Goal: Task Accomplishment & Management: Use online tool/utility

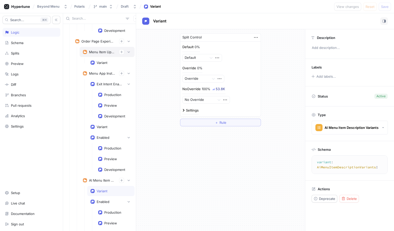
scroll to position [630, 0]
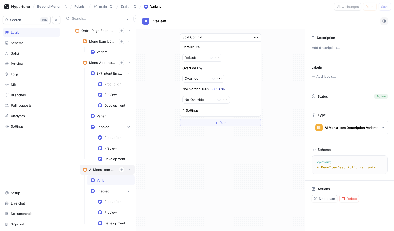
click at [101, 168] on div "AI Menu Item Description" at bounding box center [102, 169] width 26 height 4
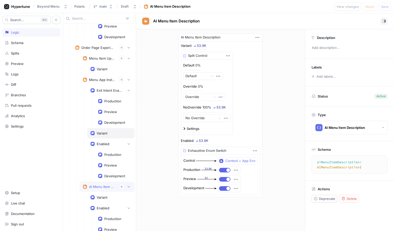
scroll to position [604, 0]
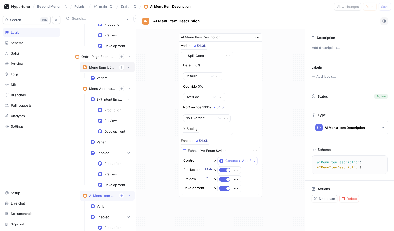
click at [98, 66] on div "Menu Item Upsell" at bounding box center [102, 67] width 26 height 4
type textarea "menuItemUpsell: MenuItemUpsell!"
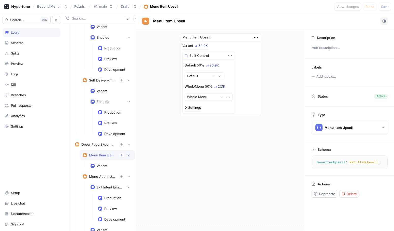
scroll to position [509, 0]
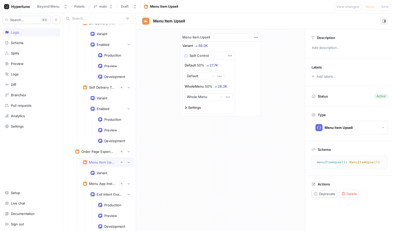
click at [279, 92] on div "Menu Item Upsell Variant 56.0K Split Control Default 50% 27.7K Default WholeMen…" at bounding box center [220, 74] width 169 height 91
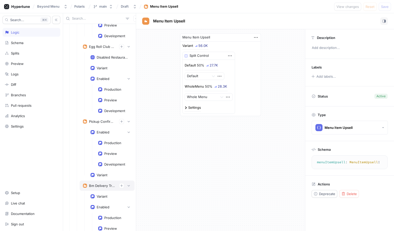
scroll to position [331, 0]
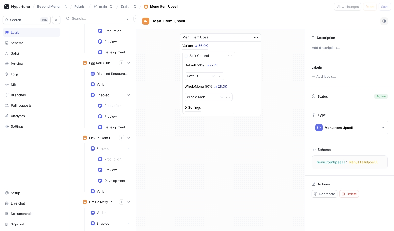
click at [95, 19] on input "text" at bounding box center [98, 18] width 52 height 5
type input "meal"
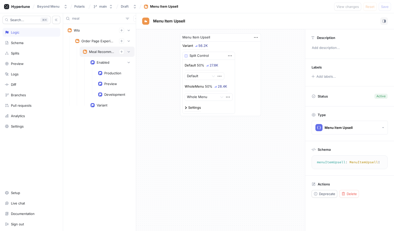
click at [98, 50] on div "Meal Recommendations" at bounding box center [102, 52] width 26 height 4
type textarea "mealRecommendations: MealRecommendations!"
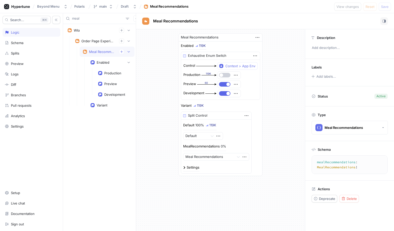
click at [224, 75] on button "button" at bounding box center [224, 75] width 11 height 5
click at [385, 8] on span "Save" at bounding box center [385, 6] width 8 height 3
click at [225, 157] on div at bounding box center [208, 157] width 47 height 6
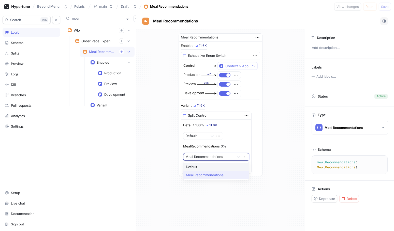
click at [272, 139] on div "Meal Recommendations Enabled 11.6K Exhaustive Enum Switch Control Context > App…" at bounding box center [220, 104] width 169 height 151
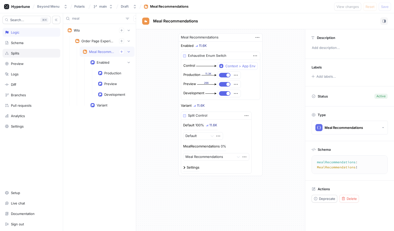
click at [26, 51] on div "Splits" at bounding box center [31, 53] width 53 height 4
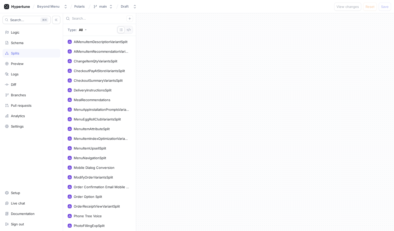
click at [86, 21] on div at bounding box center [99, 18] width 73 height 11
click at [86, 18] on input "text" at bounding box center [99, 18] width 54 height 5
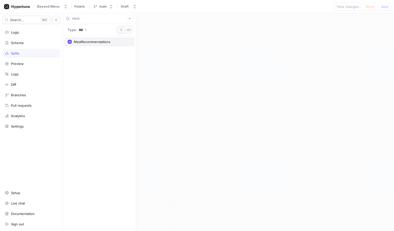
type input "meal"
click at [97, 41] on div "MealRecommendations" at bounding box center [92, 42] width 37 height 4
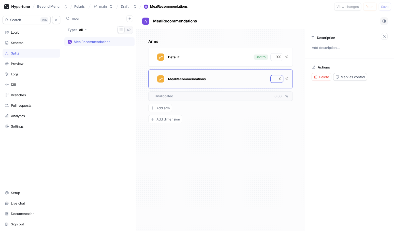
click at [283, 80] on div "0" at bounding box center [276, 79] width 13 height 8
type input "50"
click at [275, 53] on div "100" at bounding box center [276, 57] width 13 height 8
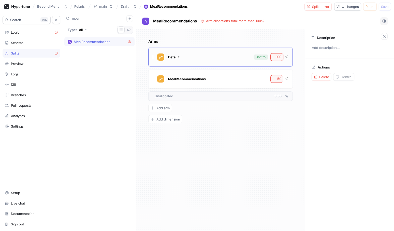
click at [276, 56] on input "100" at bounding box center [277, 56] width 9 height 5
type input "50"
click at [317, 10] on button "Logic error" at bounding box center [317, 7] width 27 height 8
type textarea "variant: MenuPageVariants!"
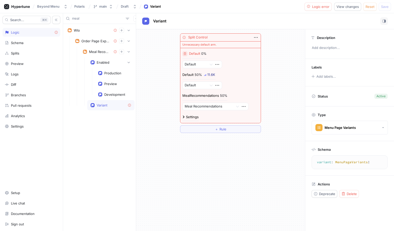
click at [185, 53] on icon "button" at bounding box center [184, 53] width 3 height 3
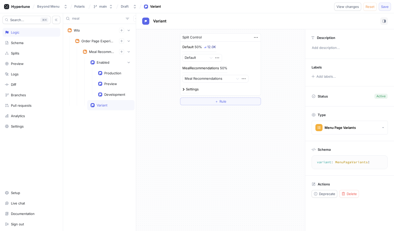
click at [383, 4] on button "Save" at bounding box center [385, 7] width 12 height 8
click at [94, 19] on input "meal" at bounding box center [98, 18] width 52 height 5
type input "attribute"
click at [100, 52] on div "Menu Item Attributes" at bounding box center [102, 52] width 26 height 4
type textarea "menuItemAttributes: MenuItemAttributes!"
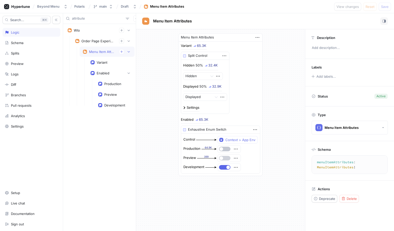
click at [228, 157] on button "button" at bounding box center [224, 158] width 11 height 5
click at [227, 151] on button "button" at bounding box center [224, 148] width 11 height 5
click at [389, 5] on button "Save" at bounding box center [385, 7] width 12 height 8
click at [279, 72] on div "Menu Item Attributes Variant 65.4K Split Control Hidden 50% 32.4K Hidden Displa…" at bounding box center [220, 104] width 169 height 151
click at [96, 20] on input "attribute" at bounding box center [98, 18] width 52 height 5
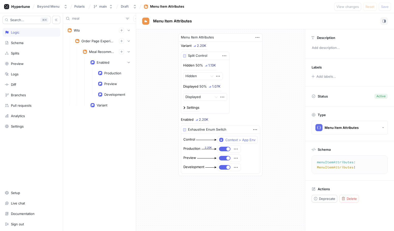
type input "meal"
click at [98, 51] on div "Meal Recommendations" at bounding box center [102, 52] width 26 height 4
type textarea "mealRecommendations: MealRecommendations!"
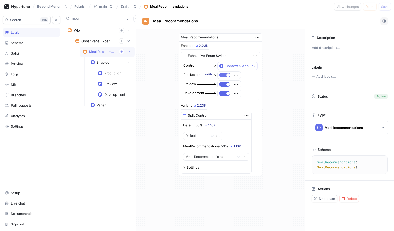
click at [225, 73] on button "button" at bounding box center [224, 75] width 11 height 5
click at [385, 5] on span "Save" at bounding box center [385, 6] width 8 height 3
